Goal: Task Accomplishment & Management: Use online tool/utility

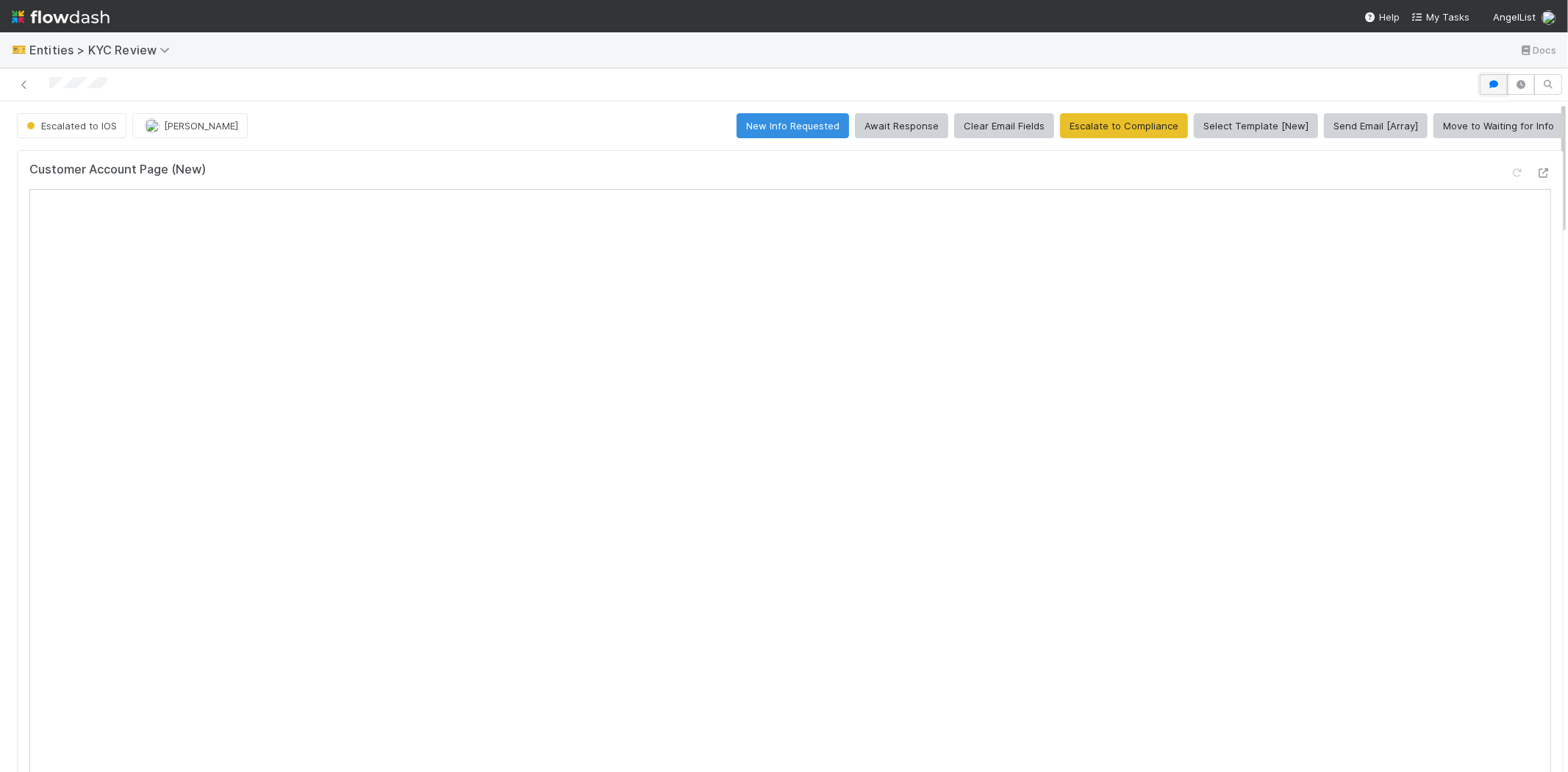
click at [1486, 86] on icon "button" at bounding box center [1493, 84] width 15 height 9
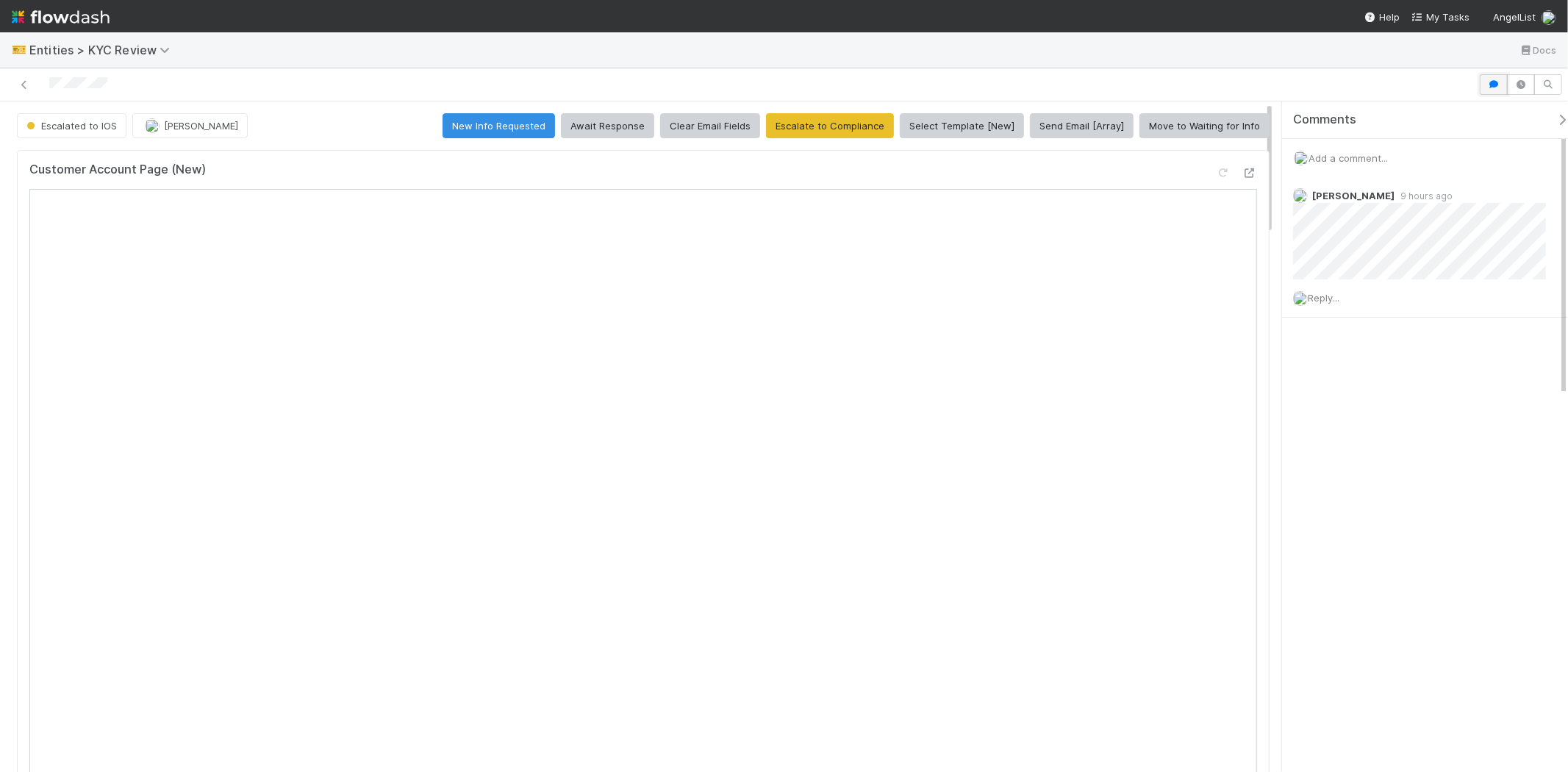
click at [1490, 81] on icon "button" at bounding box center [1493, 84] width 15 height 9
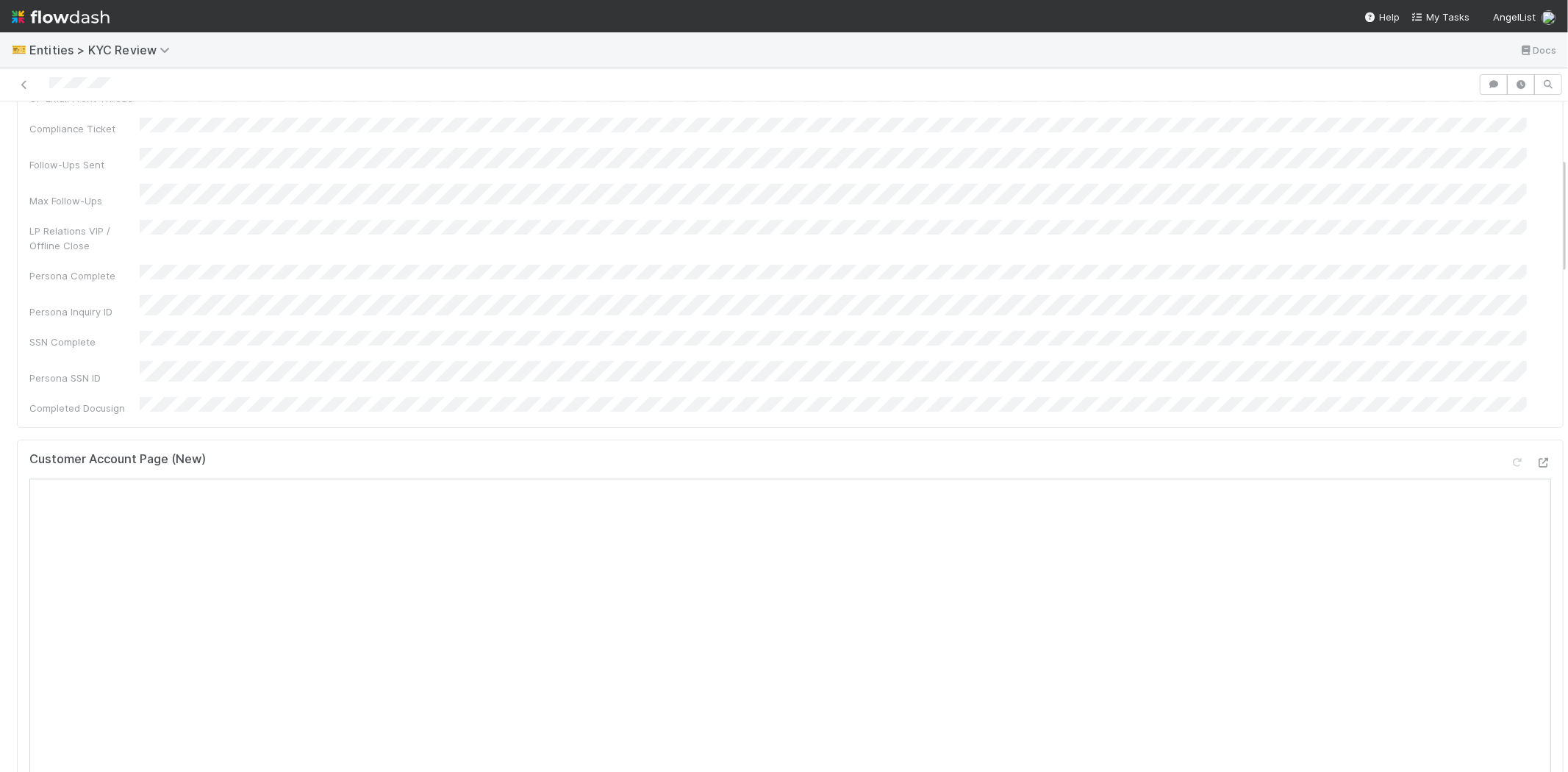
scroll to position [163, 0]
click at [1486, 84] on icon "button" at bounding box center [1493, 84] width 15 height 9
click at [1335, 159] on span "Add a comment..." at bounding box center [1348, 158] width 80 height 12
click at [1324, 386] on button "Add Comment" at bounding box center [1348, 385] width 86 height 25
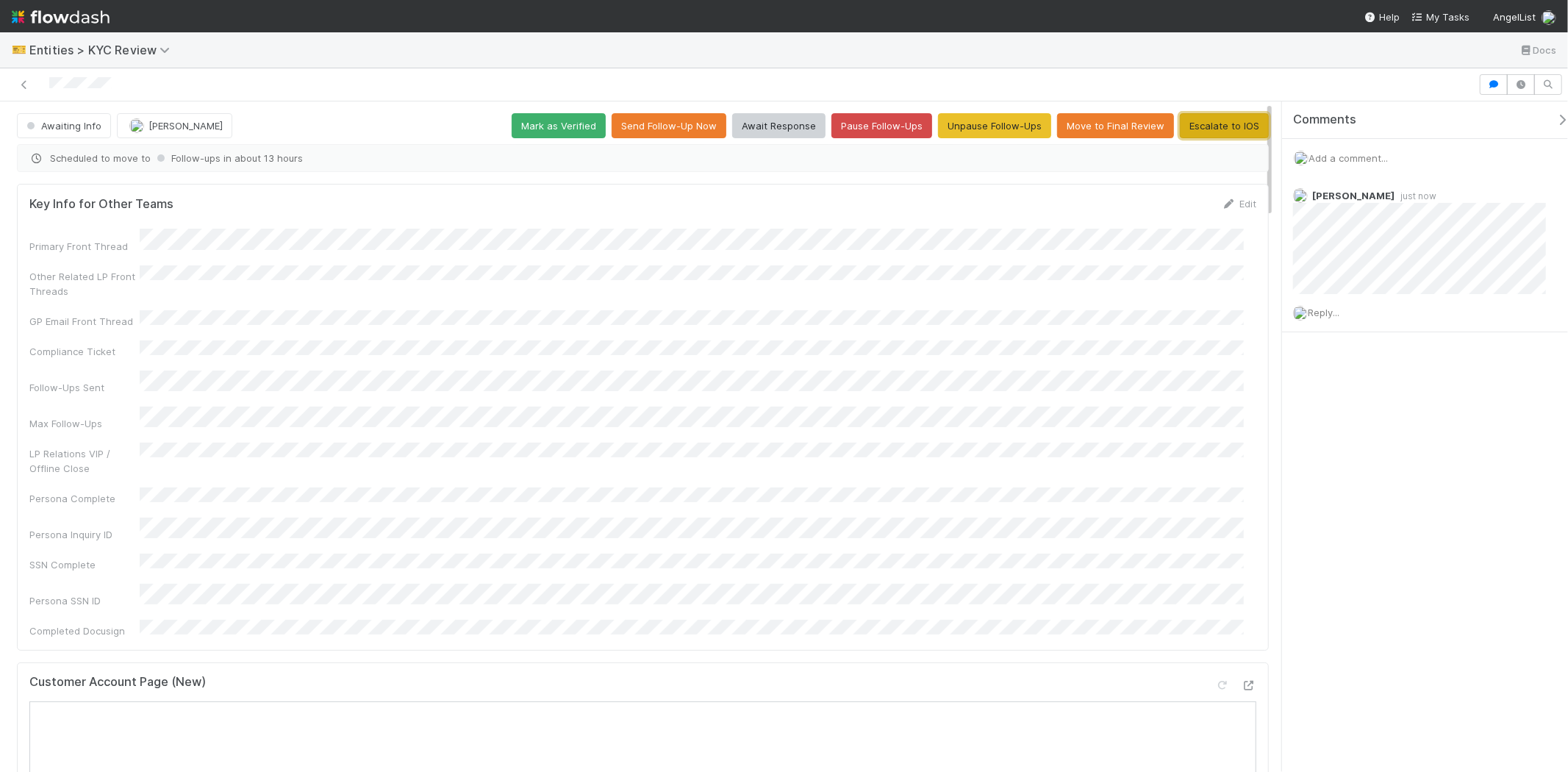
drag, startPoint x: 1213, startPoint y: 124, endPoint x: 1193, endPoint y: 134, distance: 22.4
click at [1213, 124] on button "Escalate to IOS" at bounding box center [1223, 125] width 89 height 25
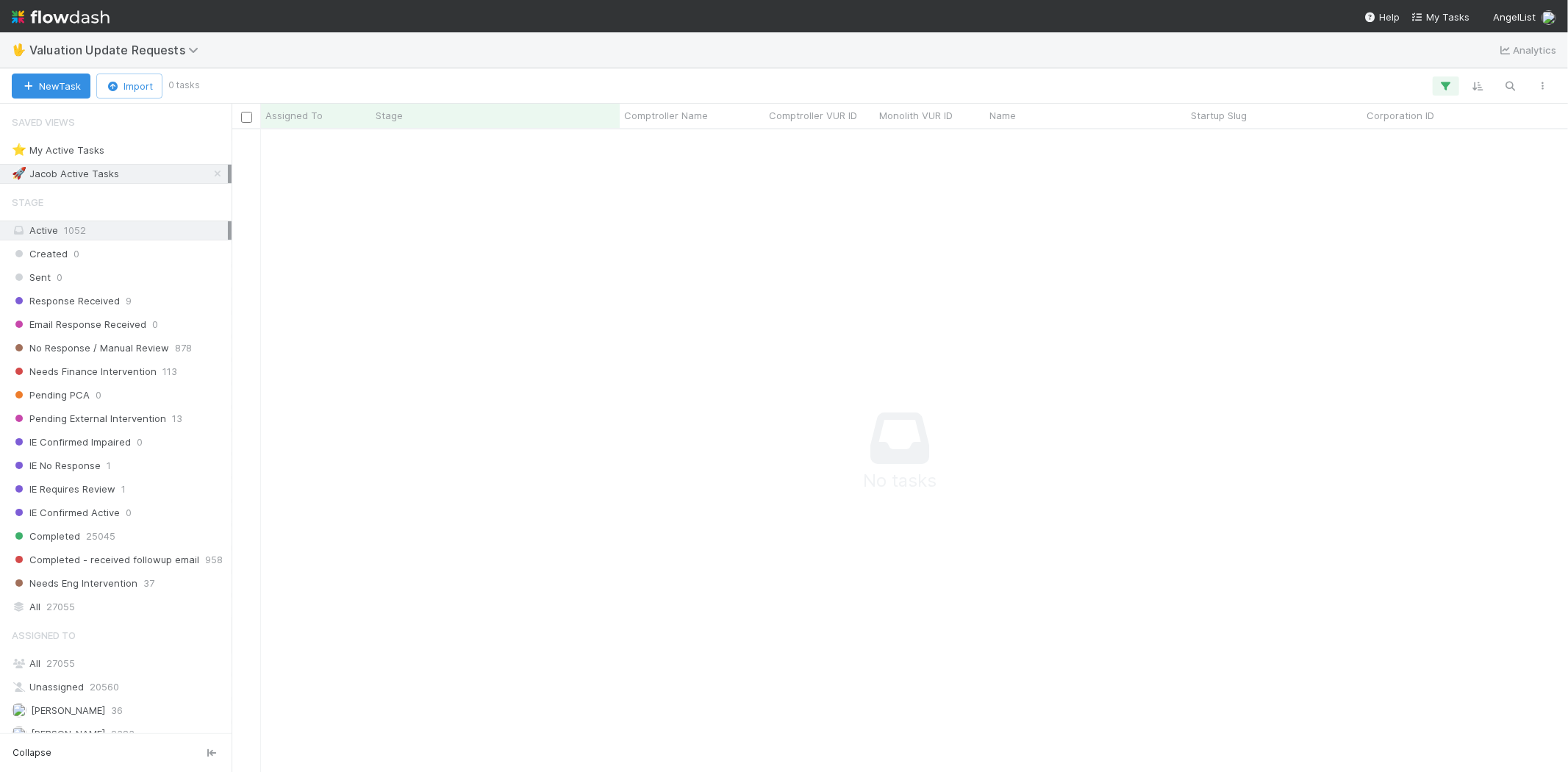
scroll to position [12, 12]
click at [1441, 82] on icon "button" at bounding box center [1446, 86] width 15 height 13
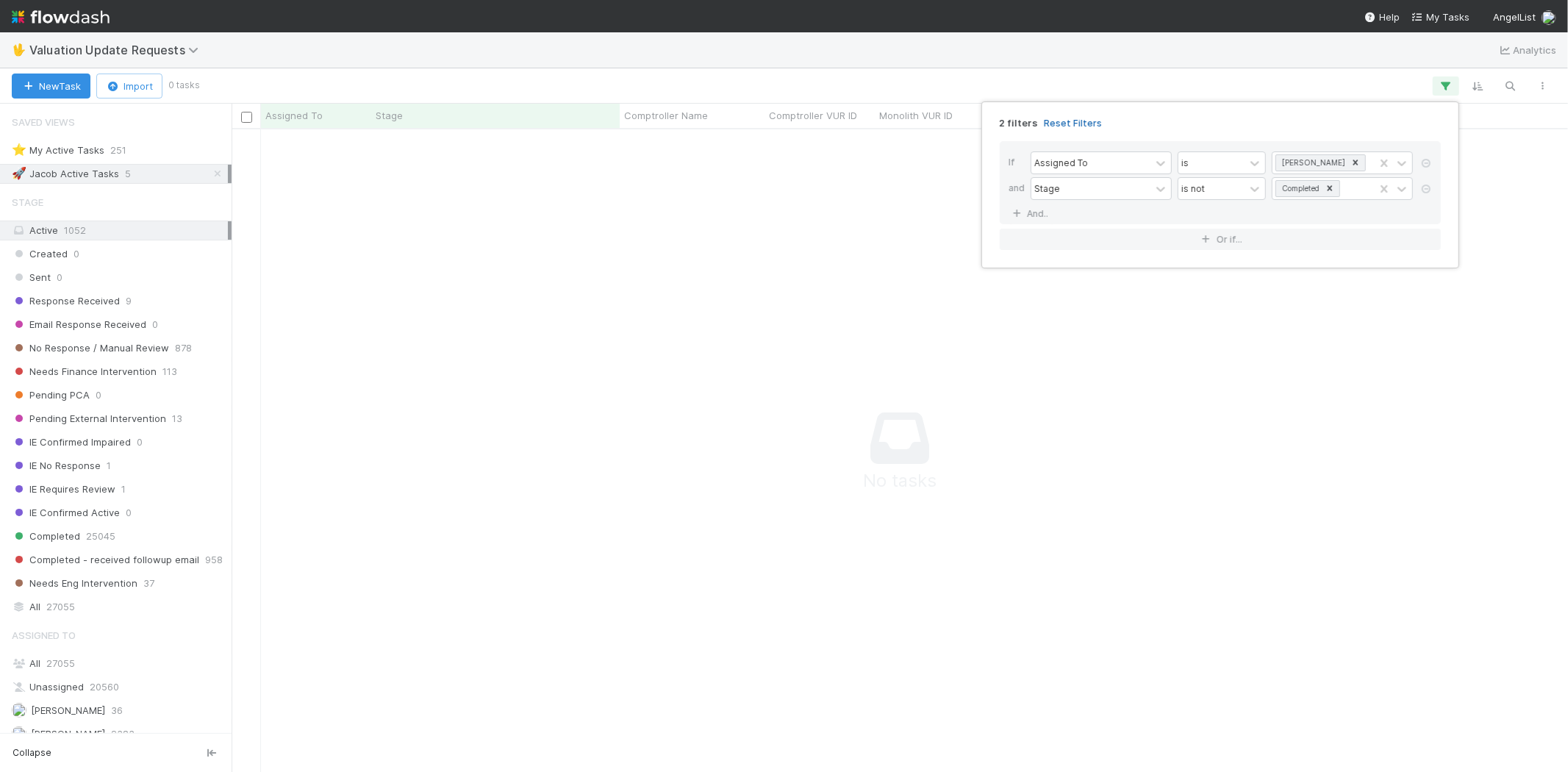
click at [1083, 122] on link "Reset Filters" at bounding box center [1073, 123] width 58 height 12
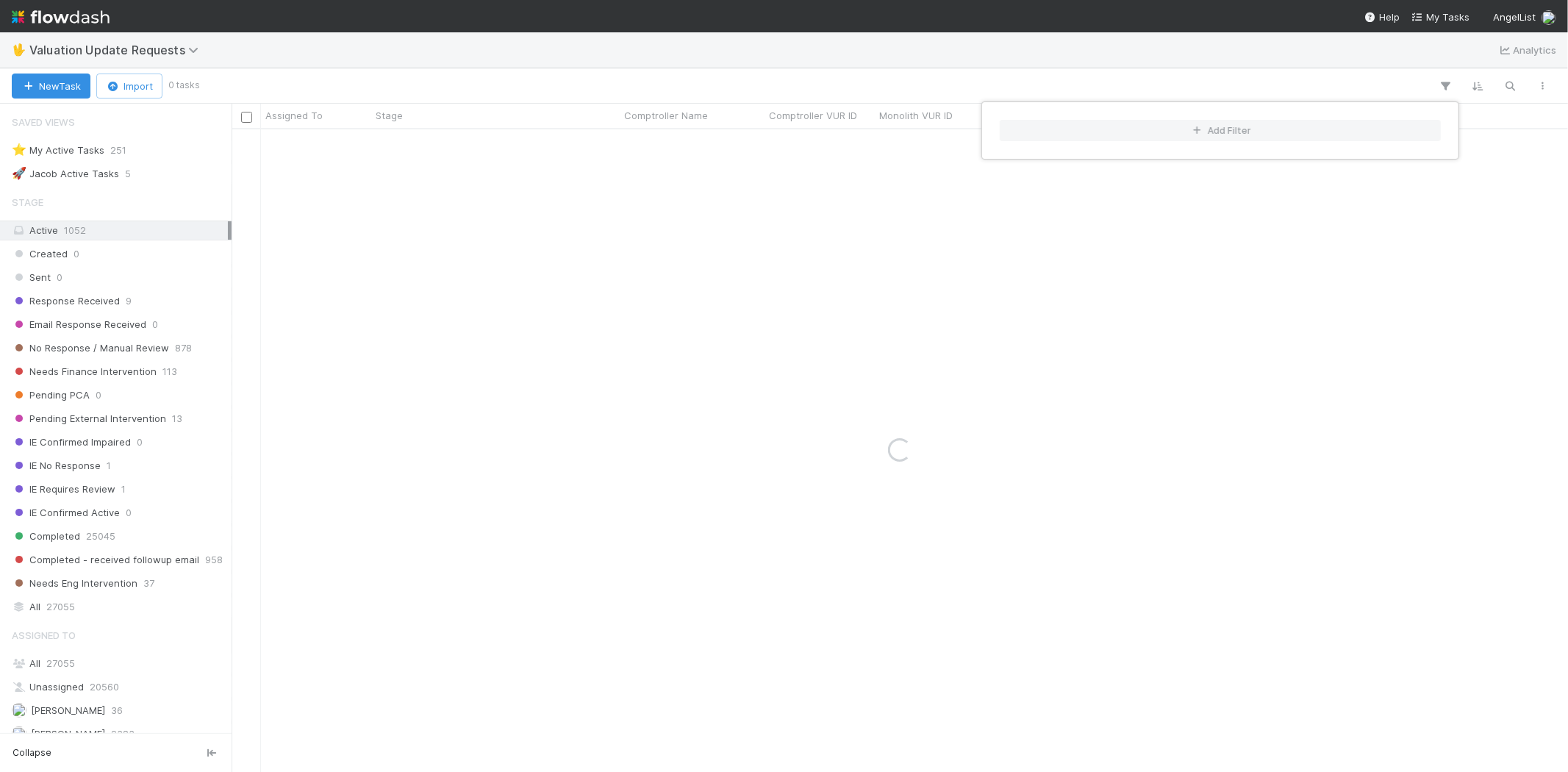
click at [938, 90] on div "Add Filter" at bounding box center [784, 386] width 1568 height 772
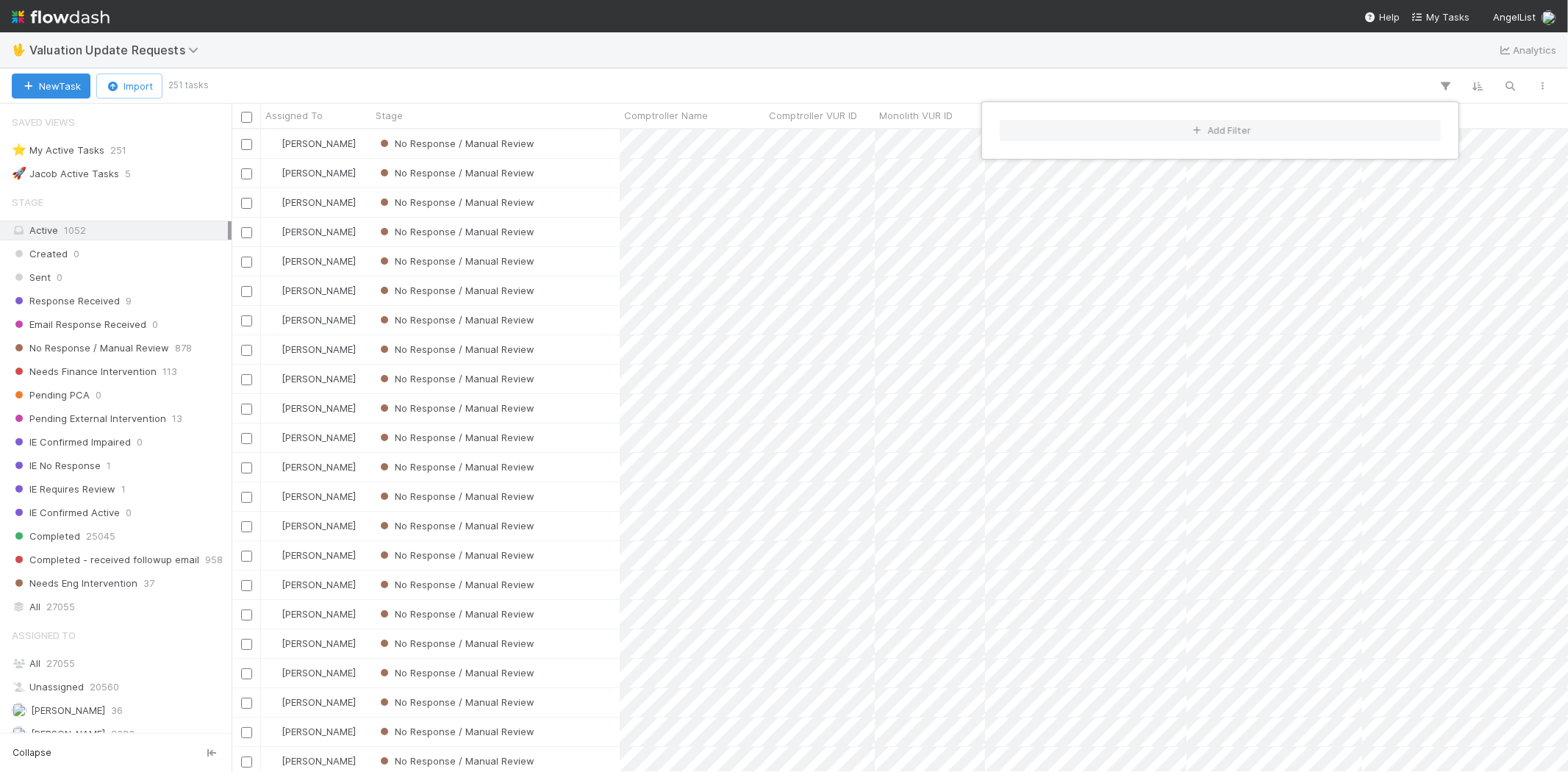
scroll to position [630, 1324]
click at [97, 348] on div "Add Filter" at bounding box center [784, 386] width 1568 height 772
click at [81, 347] on span "No Response / Manual Review" at bounding box center [90, 348] width 157 height 18
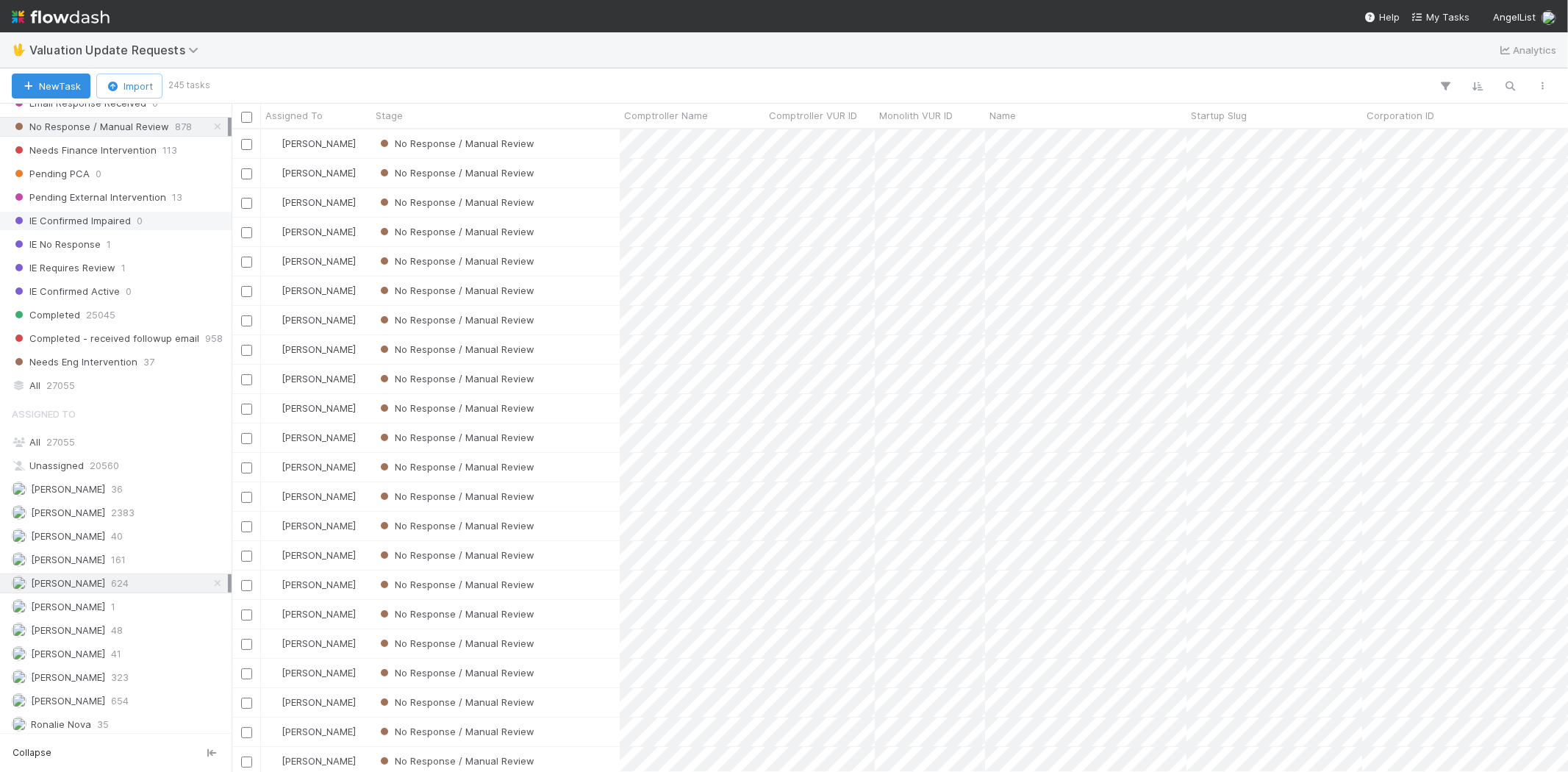
scroll to position [245, 0]
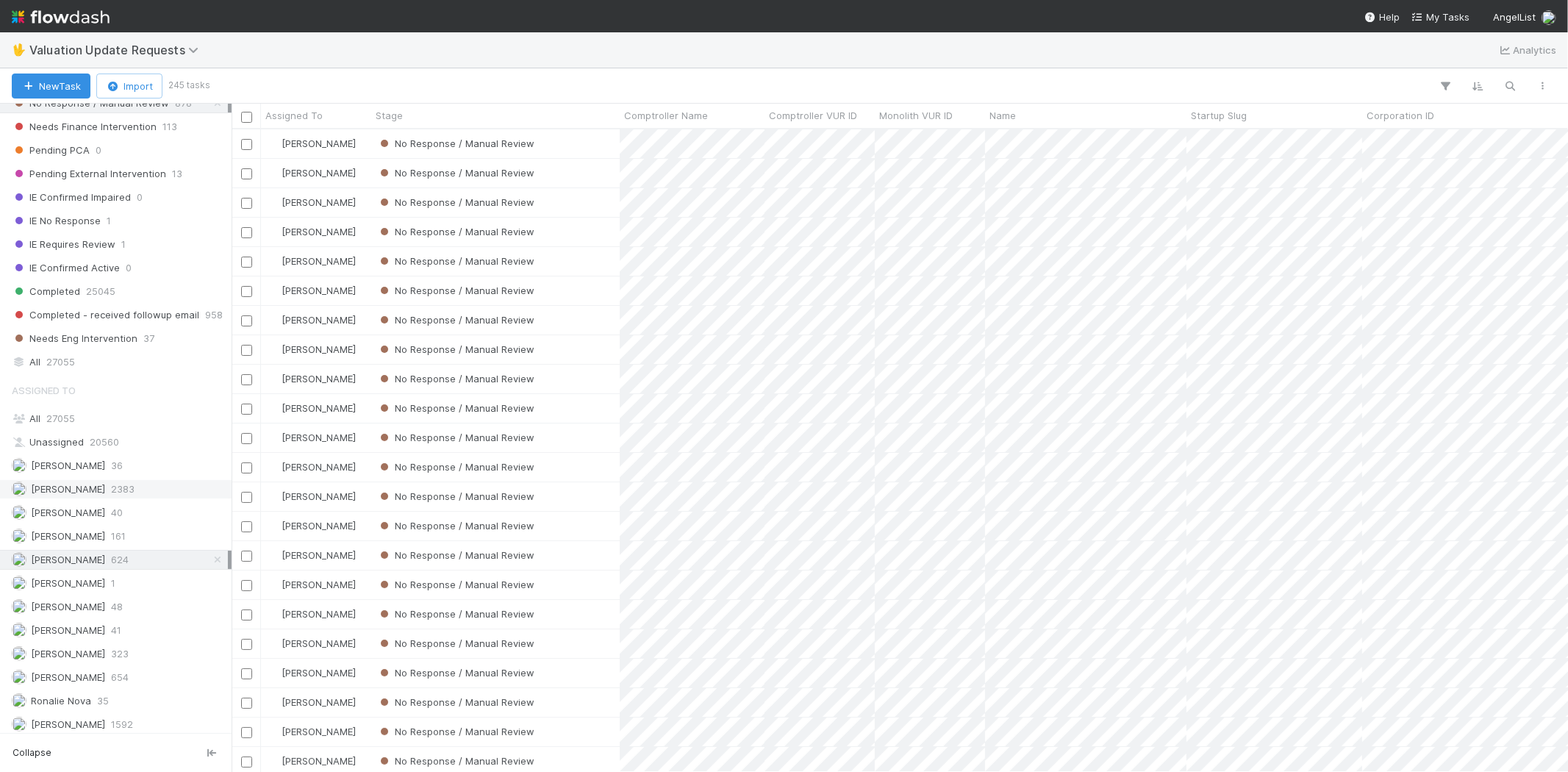
click at [123, 495] on span "2383" at bounding box center [123, 489] width 23 height 18
click at [129, 669] on span "654" at bounding box center [120, 672] width 17 height 18
